Goal: Task Accomplishment & Management: Use online tool/utility

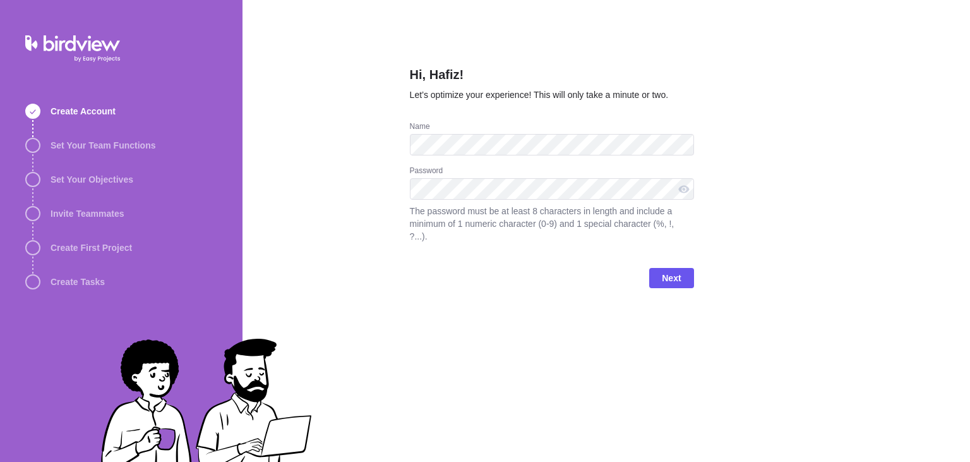
click at [368, 212] on div "Hi, Hafiz! Let’s optimize your experience! This will only take a minute or two.…" at bounding box center [607, 231] width 728 height 462
click at [683, 193] on div at bounding box center [684, 188] width 20 height 21
click at [682, 268] on span "Next" at bounding box center [671, 278] width 44 height 20
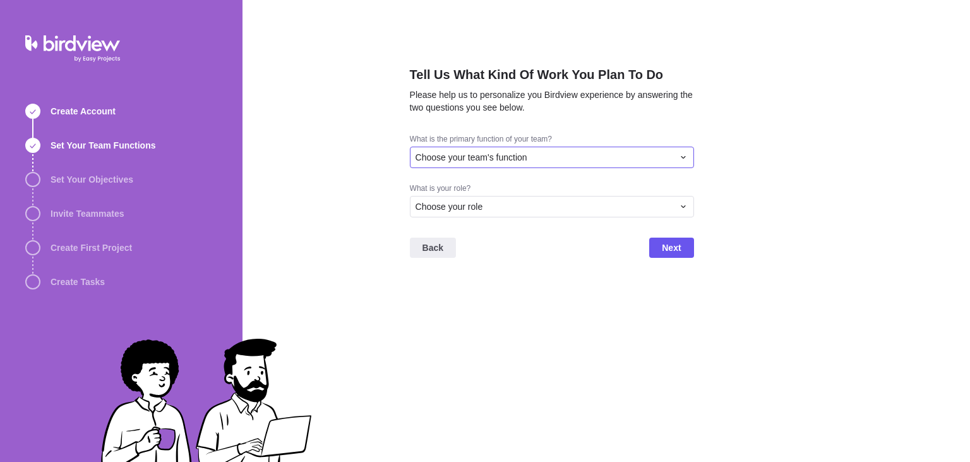
click at [646, 154] on div "Choose your team's function" at bounding box center [545, 157] width 258 height 13
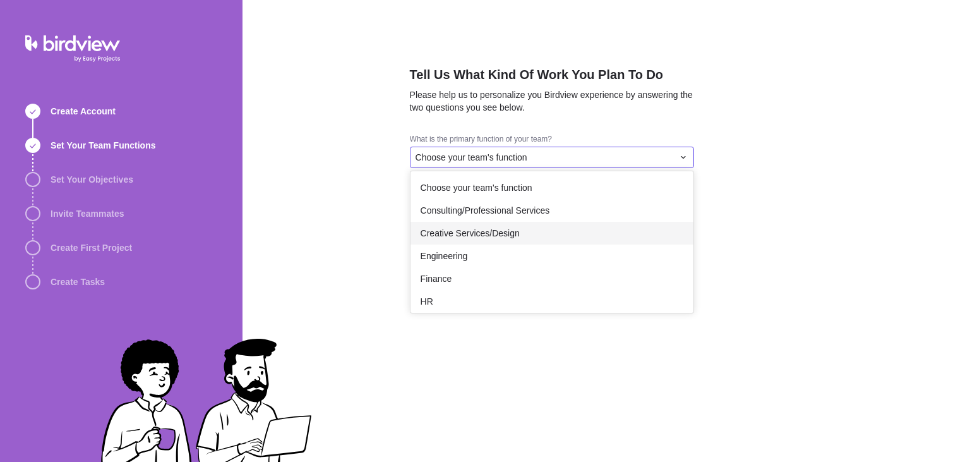
click at [587, 241] on div "Creative Services/Design" at bounding box center [552, 233] width 283 height 23
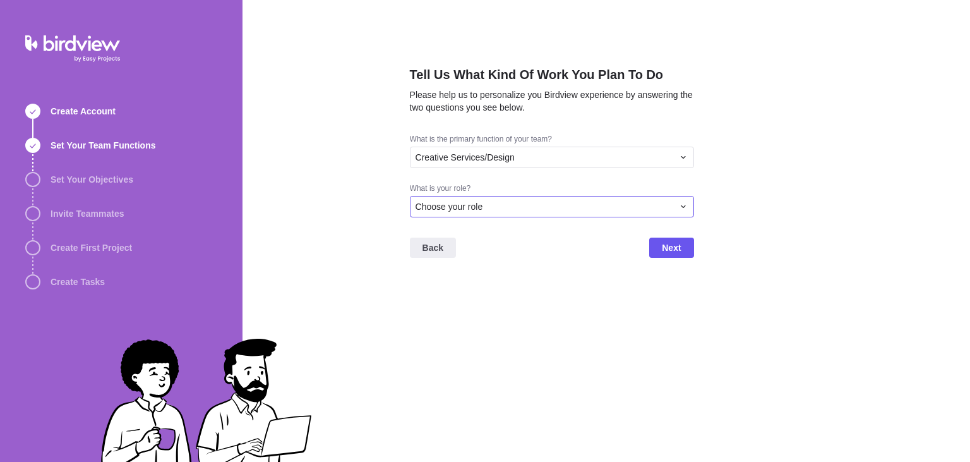
click at [605, 211] on div "Choose your role" at bounding box center [545, 206] width 258 height 13
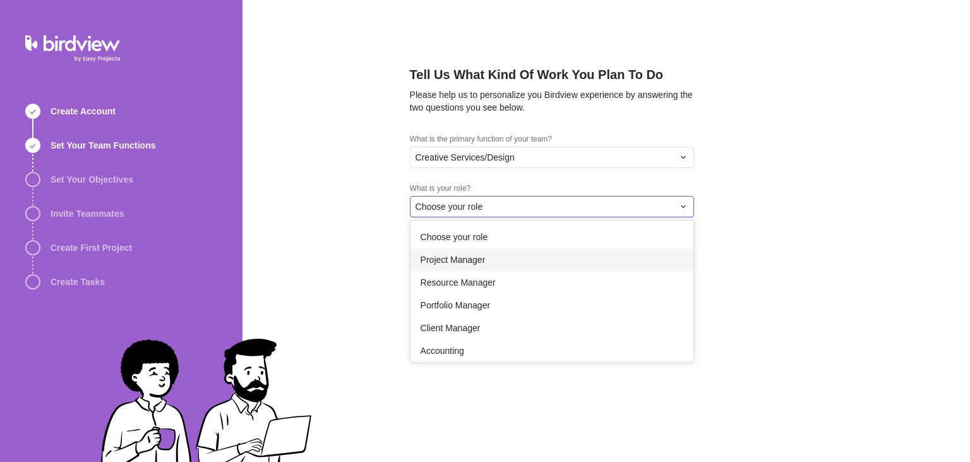
click at [594, 253] on div "Project Manager" at bounding box center [552, 259] width 283 height 23
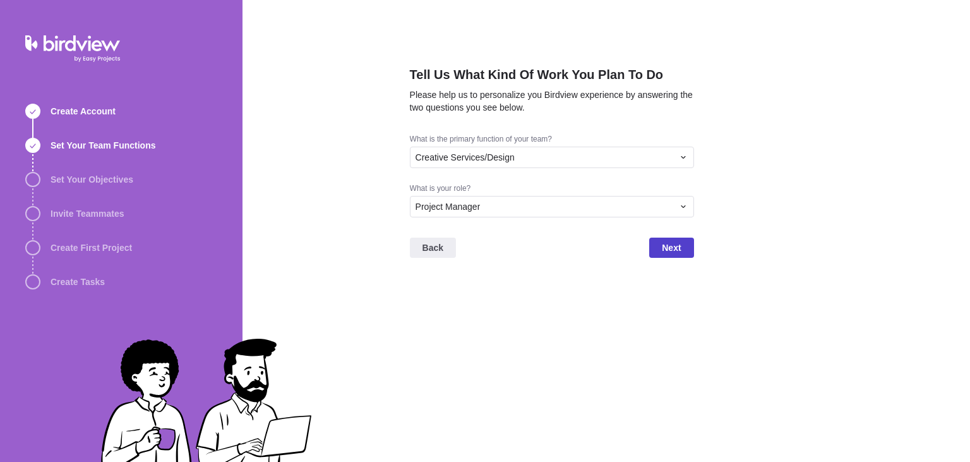
click at [668, 248] on span "Next" at bounding box center [671, 247] width 19 height 15
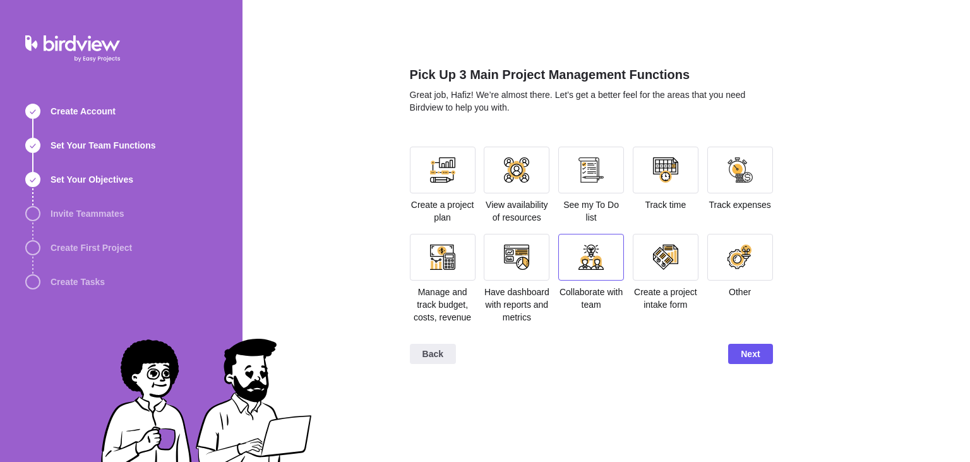
click at [607, 256] on div at bounding box center [591, 257] width 66 height 47
click at [534, 255] on div at bounding box center [517, 257] width 66 height 47
click at [404, 164] on div "Pick Up 3 Main Project Management Functions Great job, Hafiz! We’re almost ther…" at bounding box center [607, 231] width 728 height 462
click at [426, 165] on div at bounding box center [443, 170] width 66 height 47
click at [763, 356] on span "Next" at bounding box center [750, 354] width 44 height 20
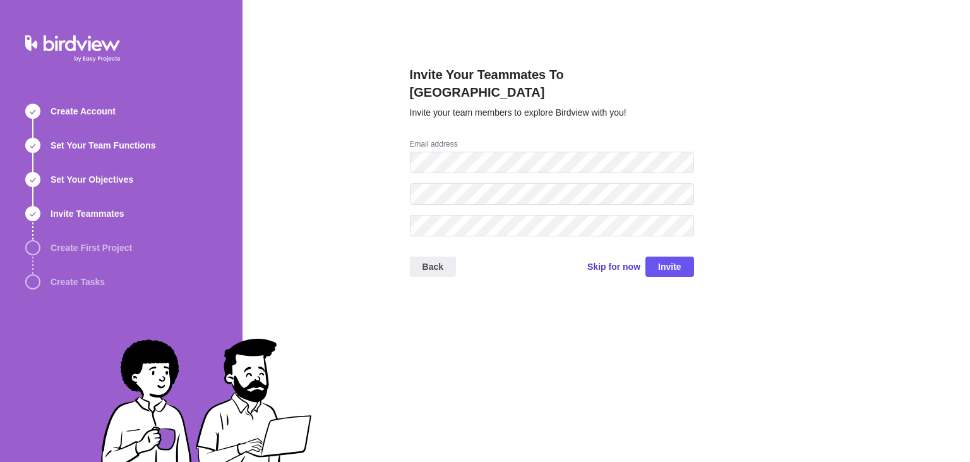
click at [623, 260] on span "Skip for now" at bounding box center [613, 266] width 53 height 13
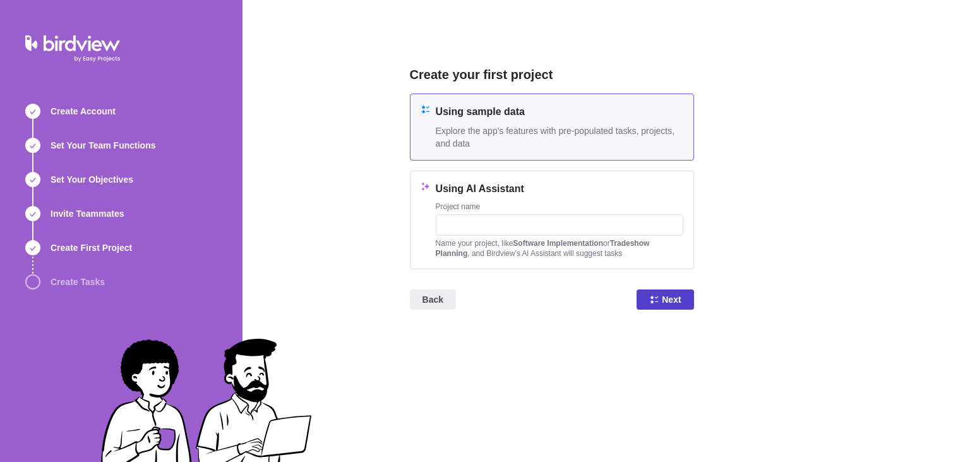
click at [657, 305] on span "Next" at bounding box center [665, 299] width 57 height 20
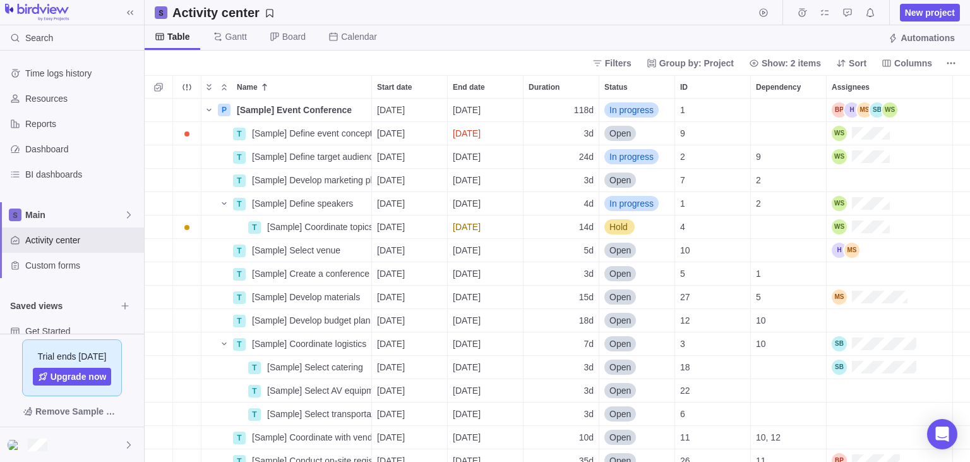
scroll to position [364, 826]
click at [211, 135] on div "Name" at bounding box center [216, 133] width 30 height 10
click at [162, 136] on icon "Add sub-activity" at bounding box center [158, 133] width 10 height 10
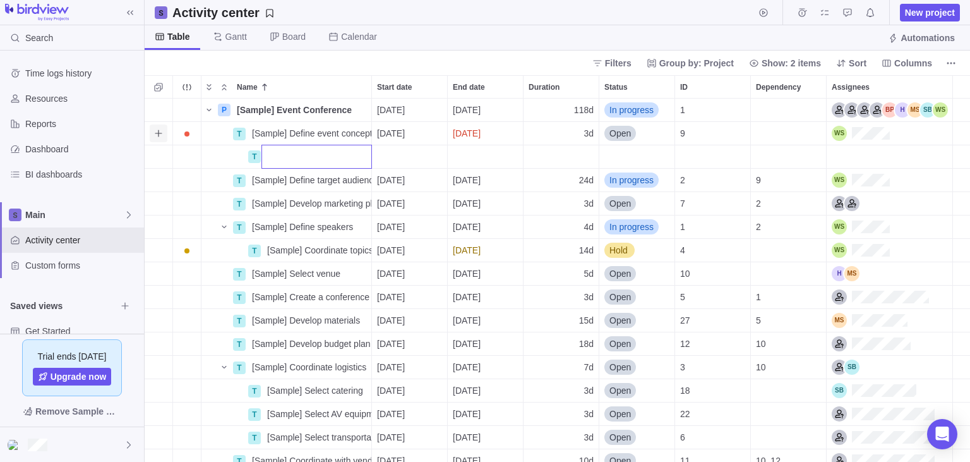
click at [162, 136] on div "P [Sample] Event Conference Details 08/04/2025 01/14/2026 118d In progress 1 T …" at bounding box center [558, 281] width 826 height 364
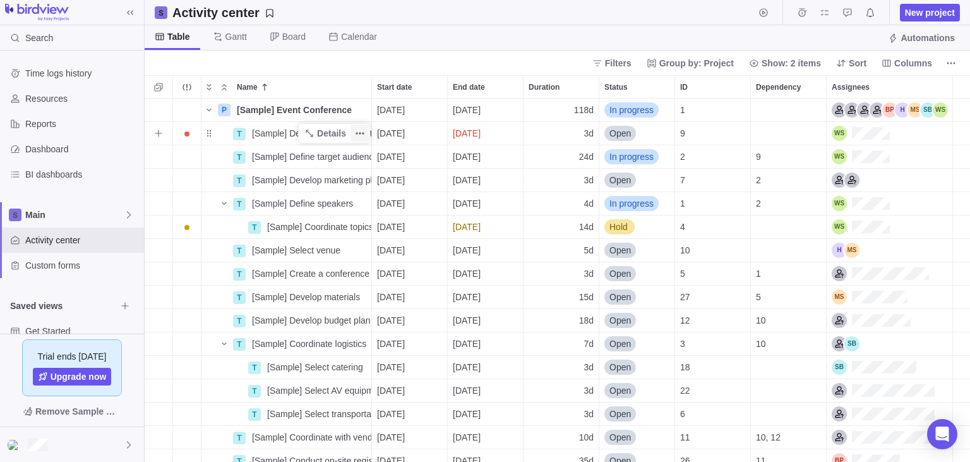
click at [358, 133] on icon "More actions" at bounding box center [357, 134] width 2 height 2
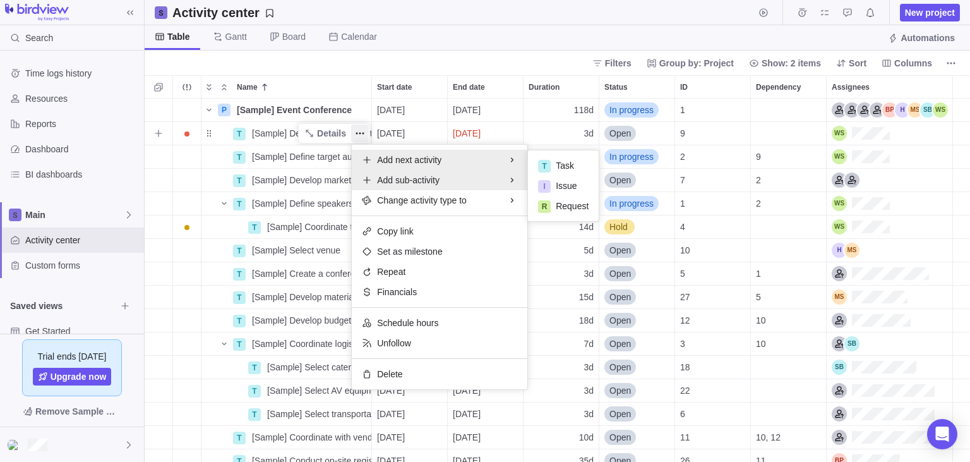
click at [390, 179] on span "Add sub-activity" at bounding box center [408, 180] width 63 height 13
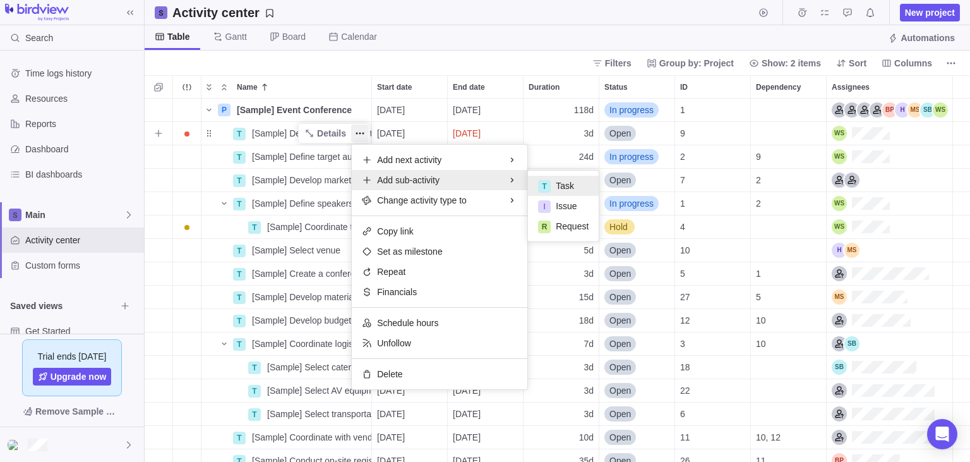
click at [557, 189] on span "Task" at bounding box center [565, 185] width 18 height 13
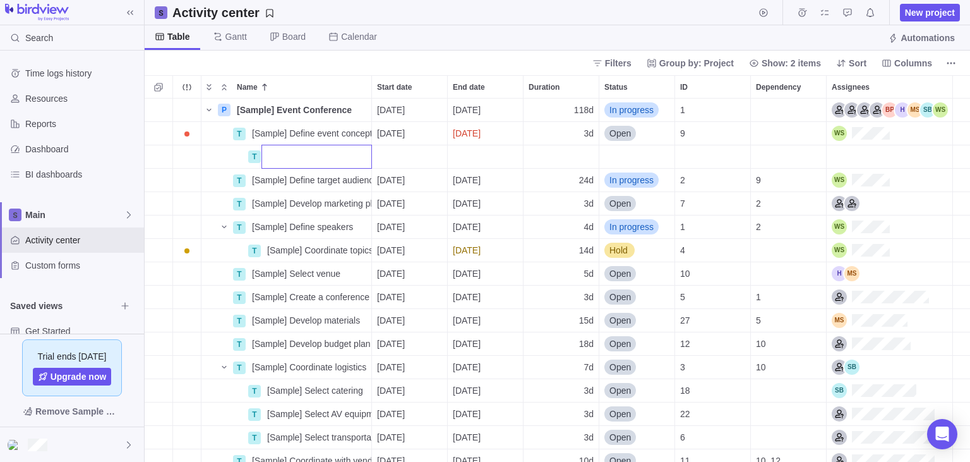
click at [203, 147] on div "P [Sample] Event Conference Details 08/04/2025 01/14/2026 118d In progress 1 T …" at bounding box center [558, 281] width 826 height 364
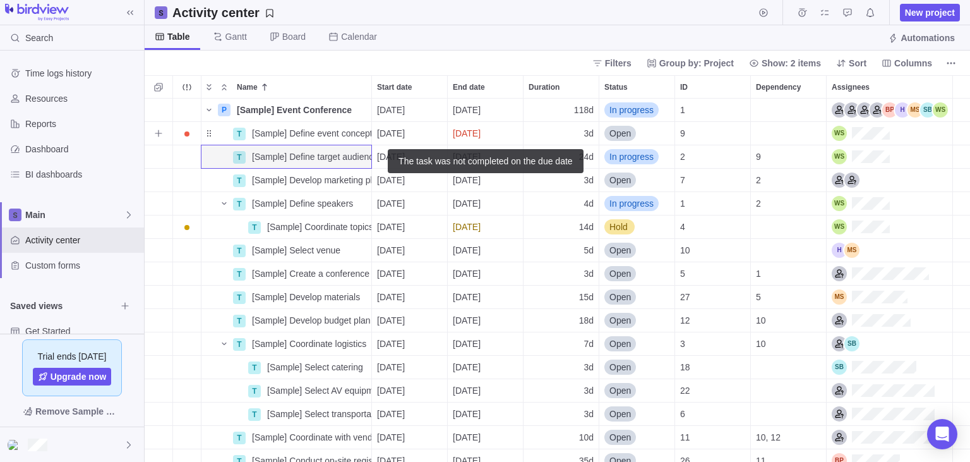
click at [482, 142] on div "08/06/2025" at bounding box center [485, 133] width 75 height 23
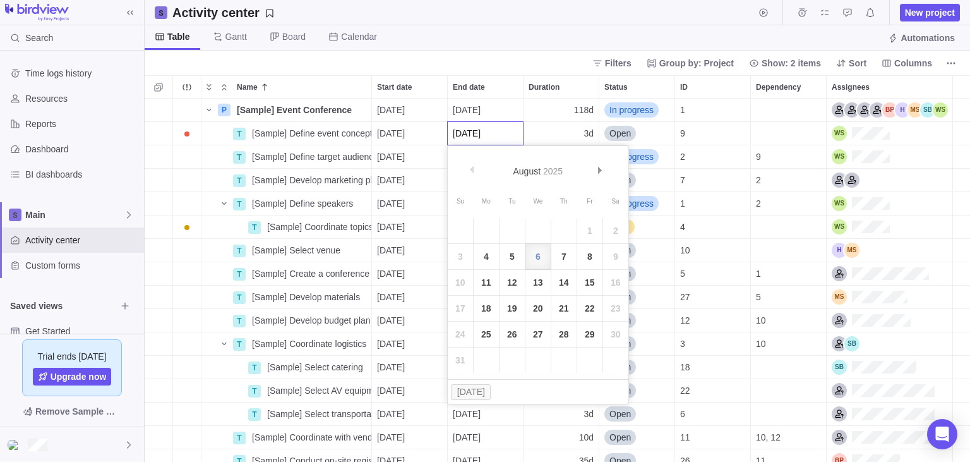
click at [387, 198] on div "P [Sample] Event Conference Details 08/04/2025 01/14/2026 118d In progress 1 T …" at bounding box center [558, 281] width 826 height 364
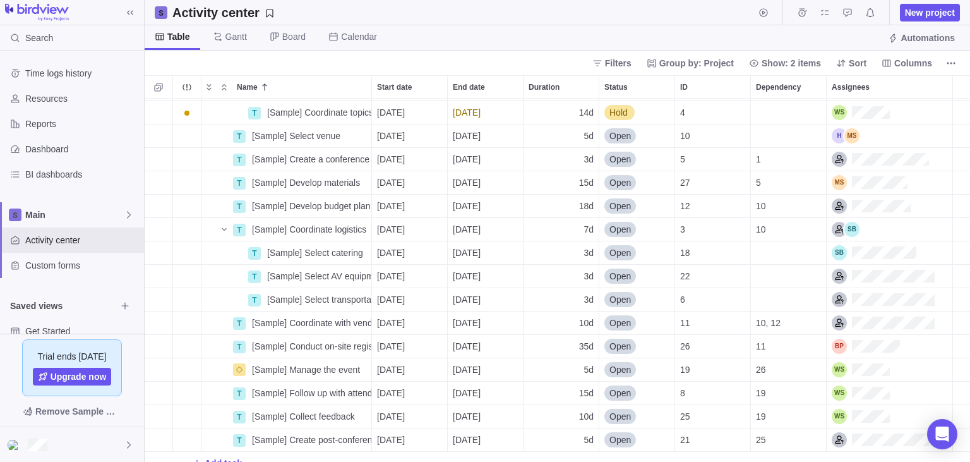
scroll to position [126, 0]
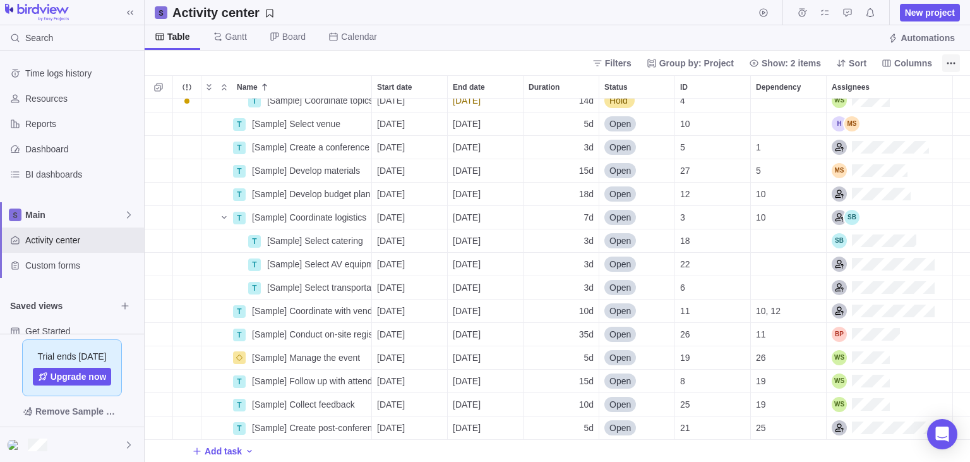
click at [952, 67] on icon "More actions" at bounding box center [951, 63] width 10 height 10
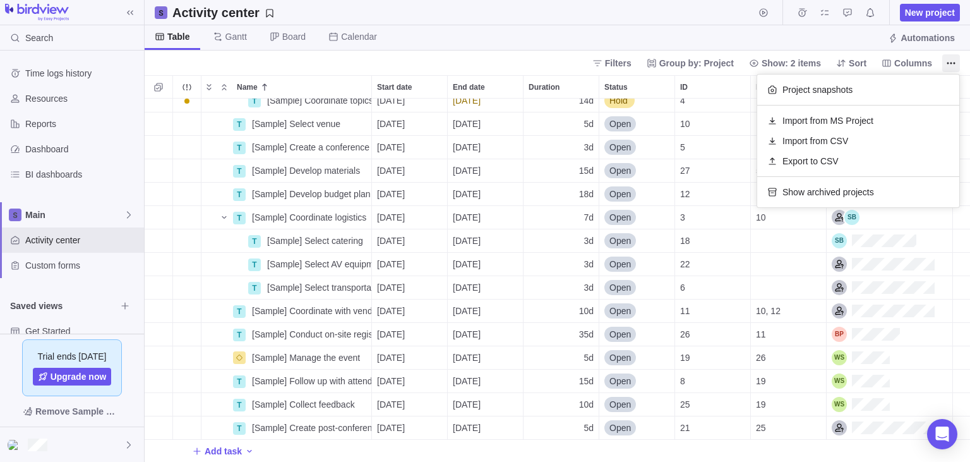
click at [664, 36] on body "Search Time logs history Resources Reports Dashboard BI dashboards Main Activit…" at bounding box center [485, 231] width 970 height 462
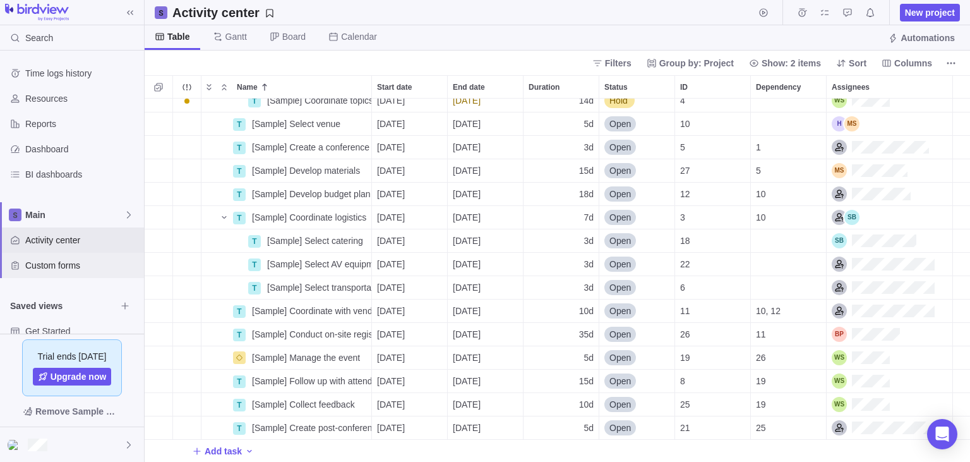
click at [76, 270] on span "Custom forms" at bounding box center [82, 265] width 114 height 13
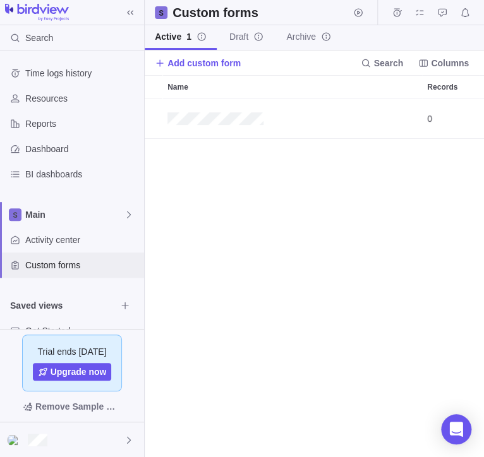
scroll to position [0, 1]
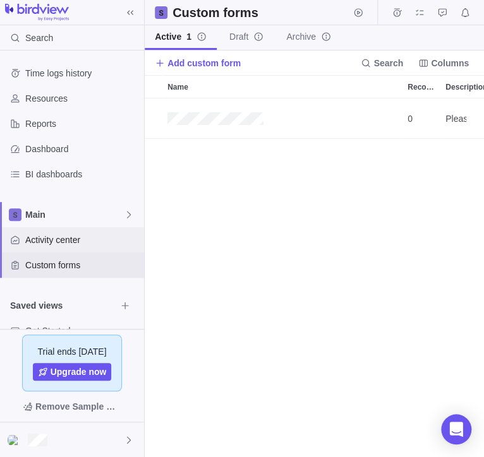
click at [59, 249] on div "Activity center" at bounding box center [72, 239] width 144 height 25
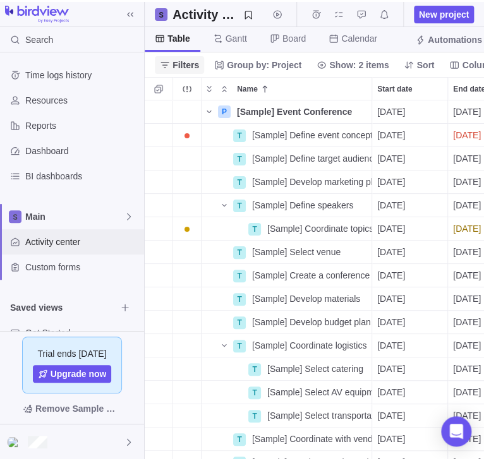
scroll to position [363, 339]
